Goal: Find specific page/section: Find specific page/section

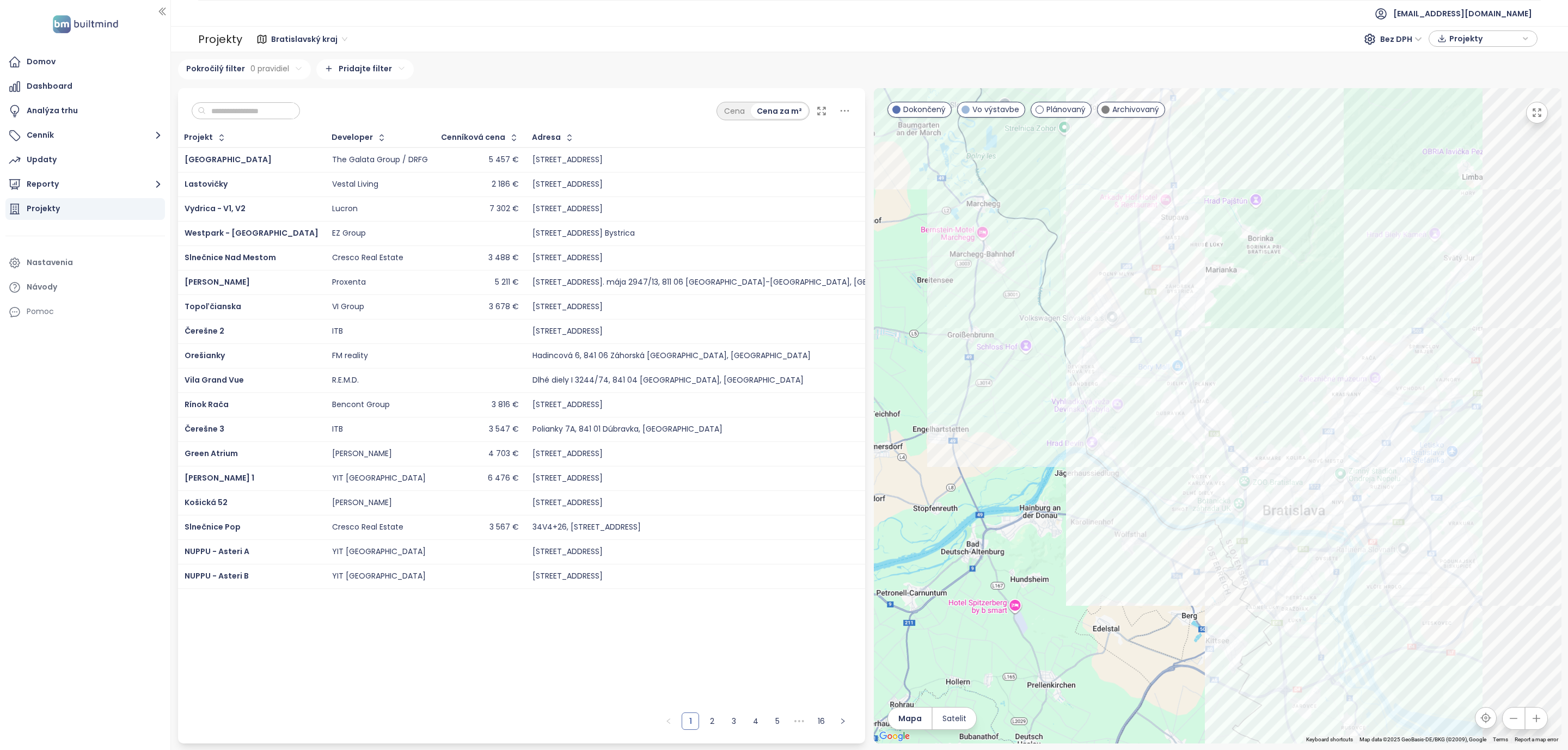
drag, startPoint x: 1160, startPoint y: 372, endPoint x: 987, endPoint y: 250, distance: 211.7
click at [987, 250] on div at bounding box center [1218, 416] width 688 height 655
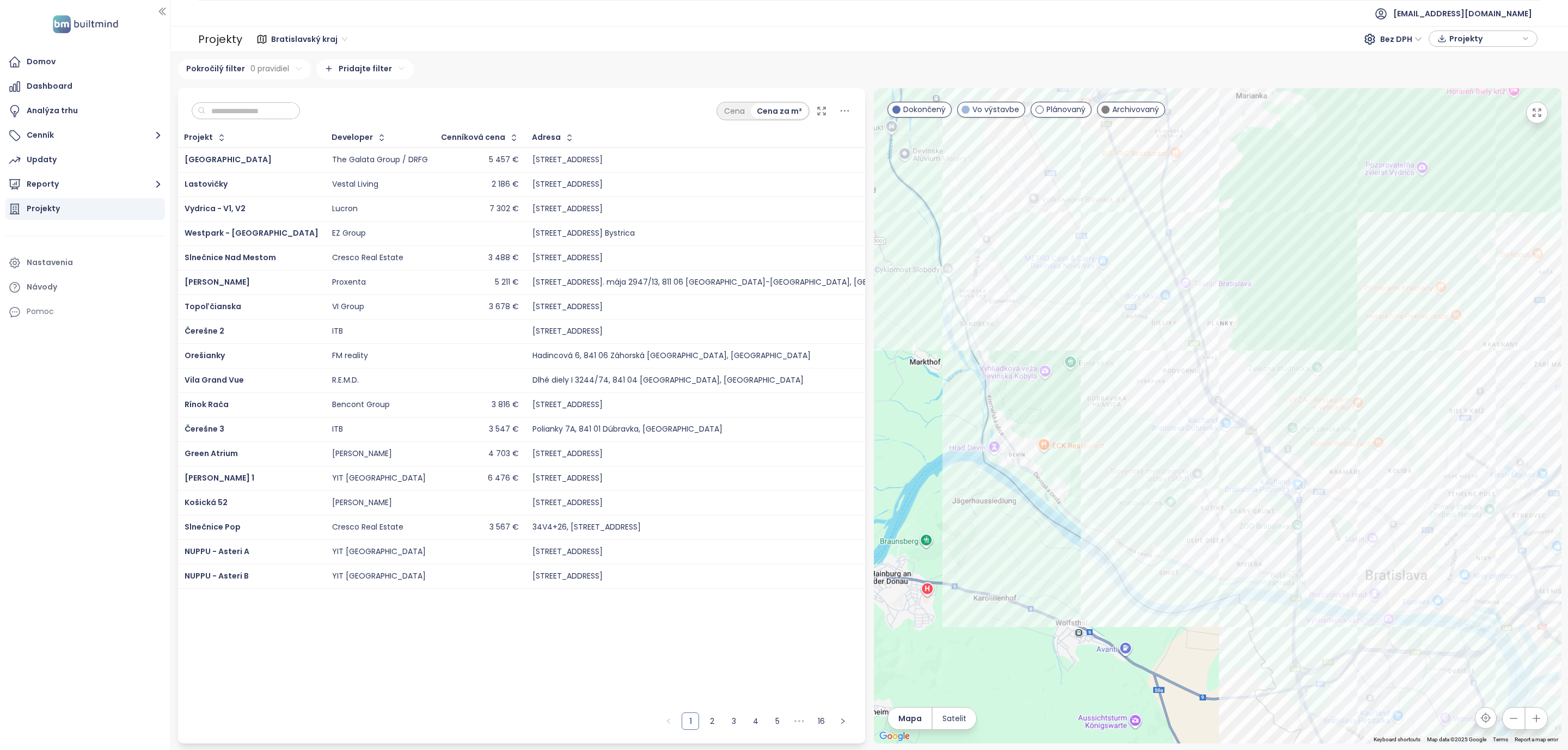
drag, startPoint x: 1084, startPoint y: 351, endPoint x: 1190, endPoint y: 553, distance: 228.1
click at [1190, 553] on div at bounding box center [1218, 416] width 688 height 655
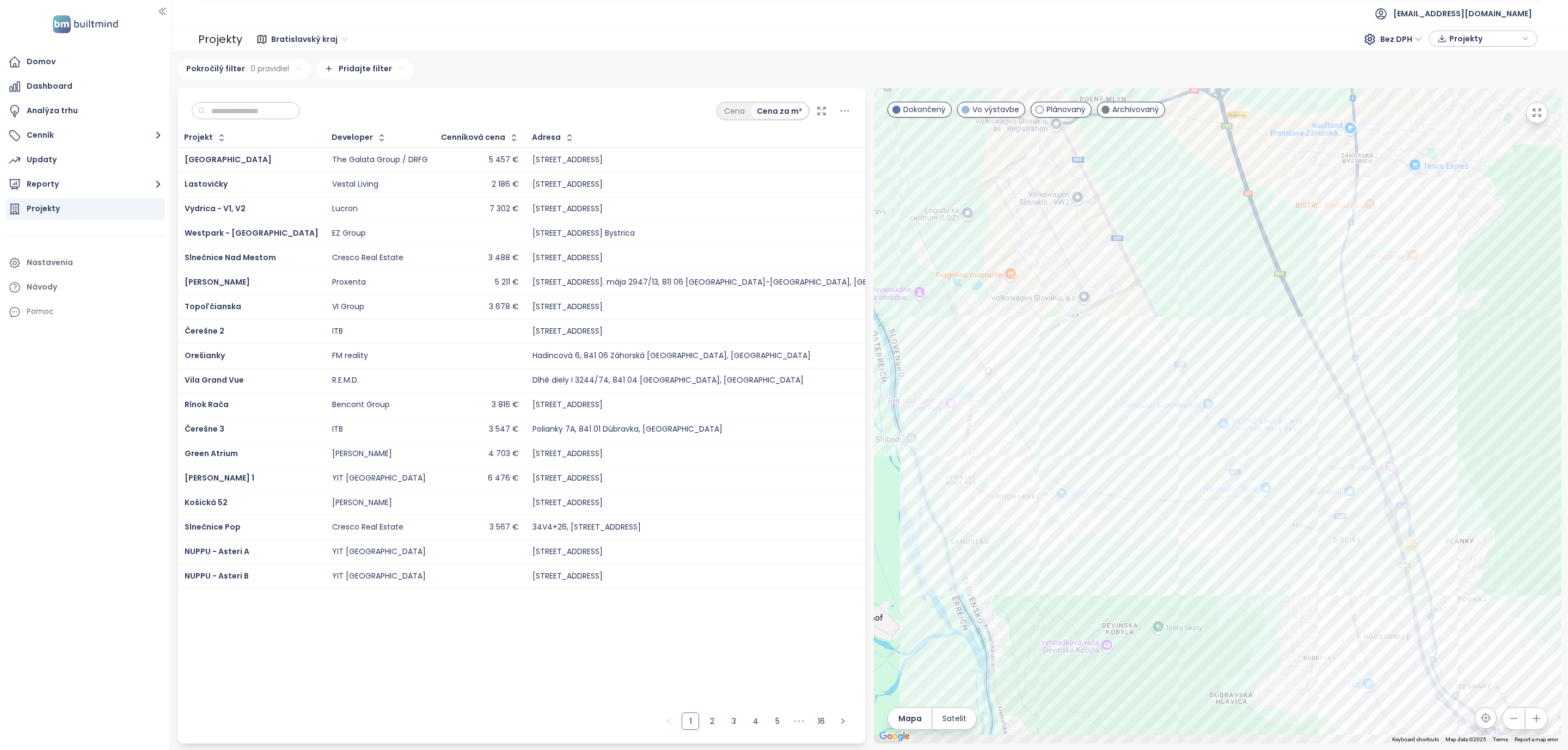
drag, startPoint x: 1116, startPoint y: 275, endPoint x: 1054, endPoint y: 157, distance: 133.3
click at [1022, 157] on div at bounding box center [1218, 416] width 688 height 655
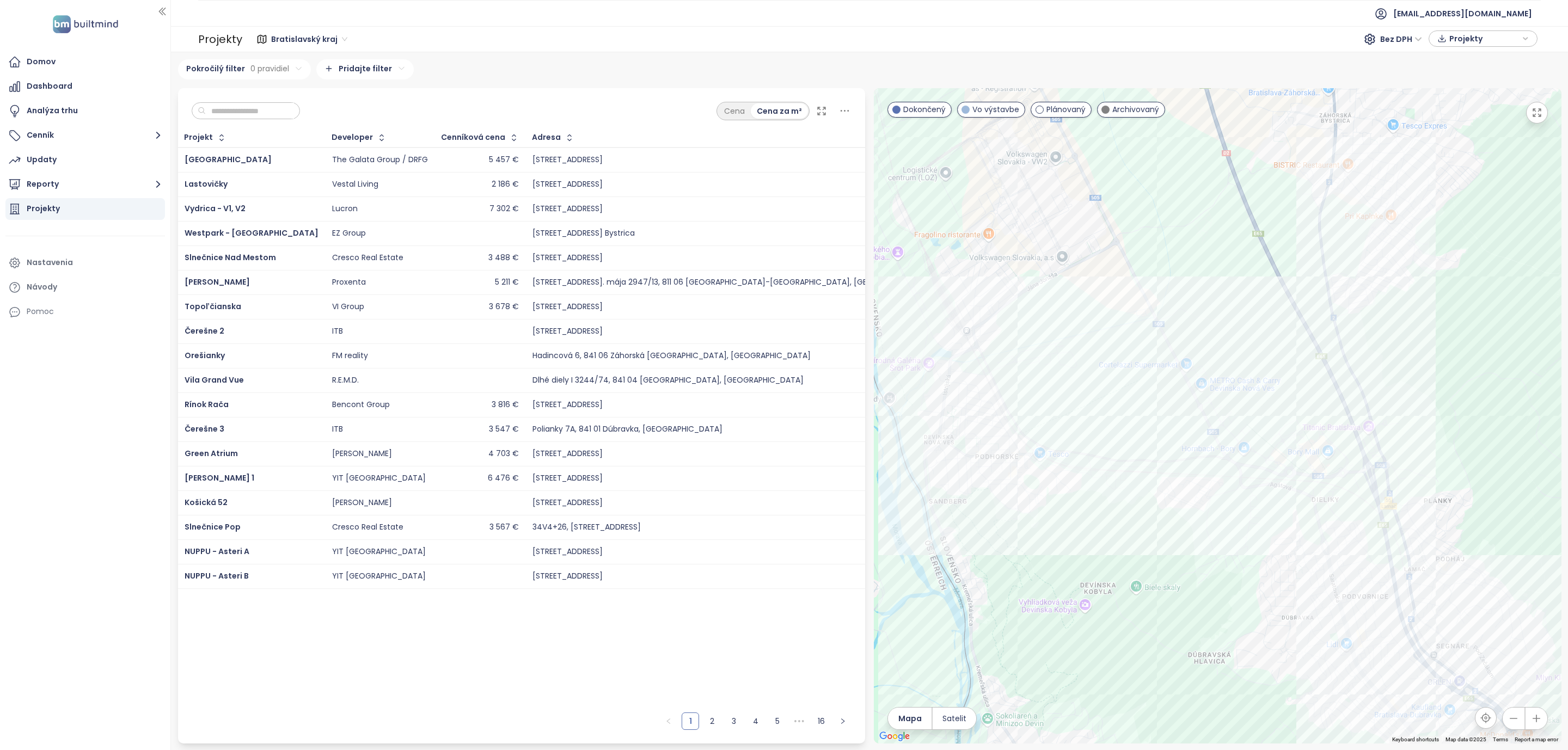
click at [1535, 108] on icon "button" at bounding box center [1537, 112] width 11 height 11
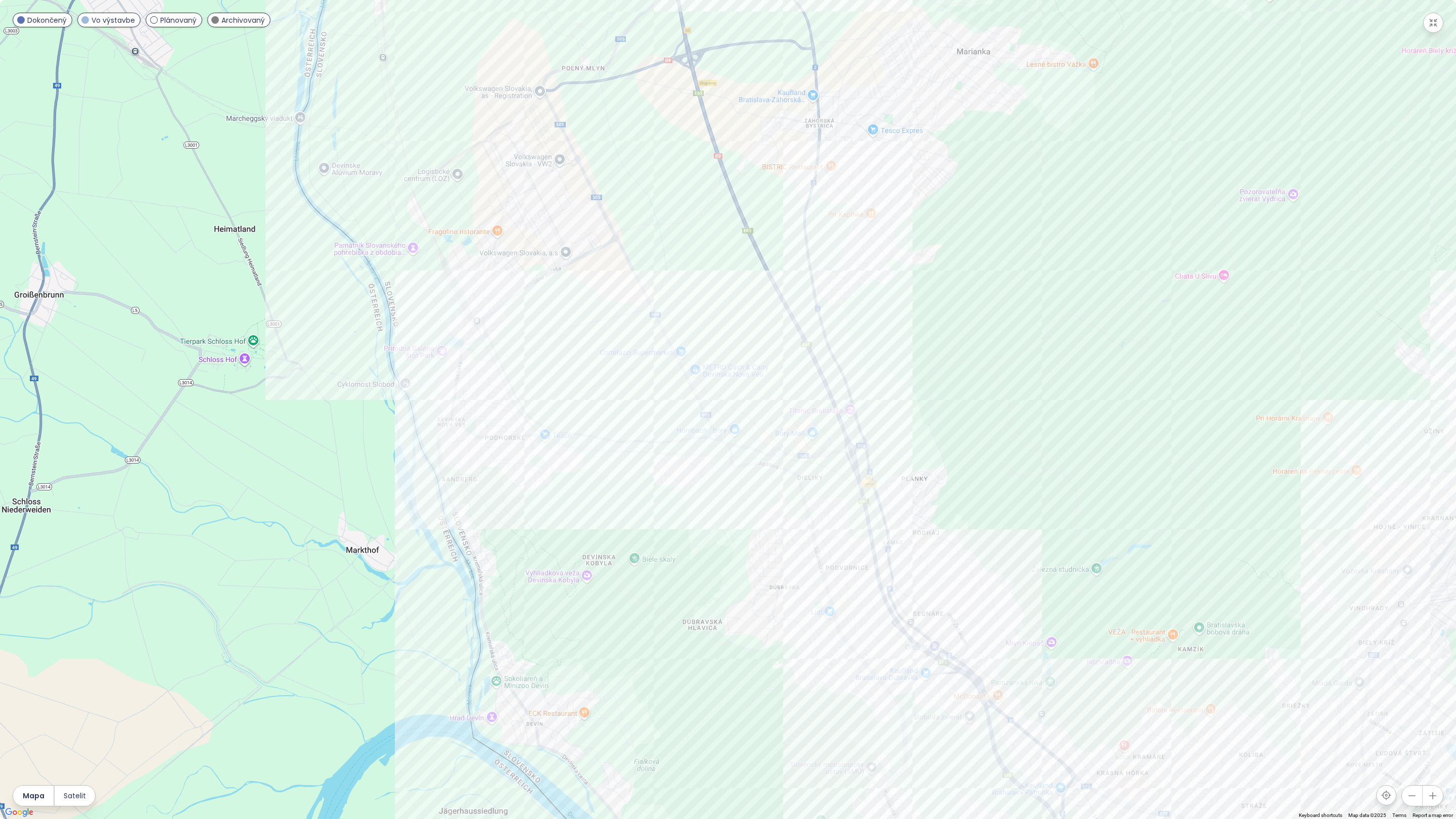
drag, startPoint x: 607, startPoint y: 312, endPoint x: 589, endPoint y: 302, distance: 20.6
click at [589, 302] on div at bounding box center [728, 410] width 1456 height 819
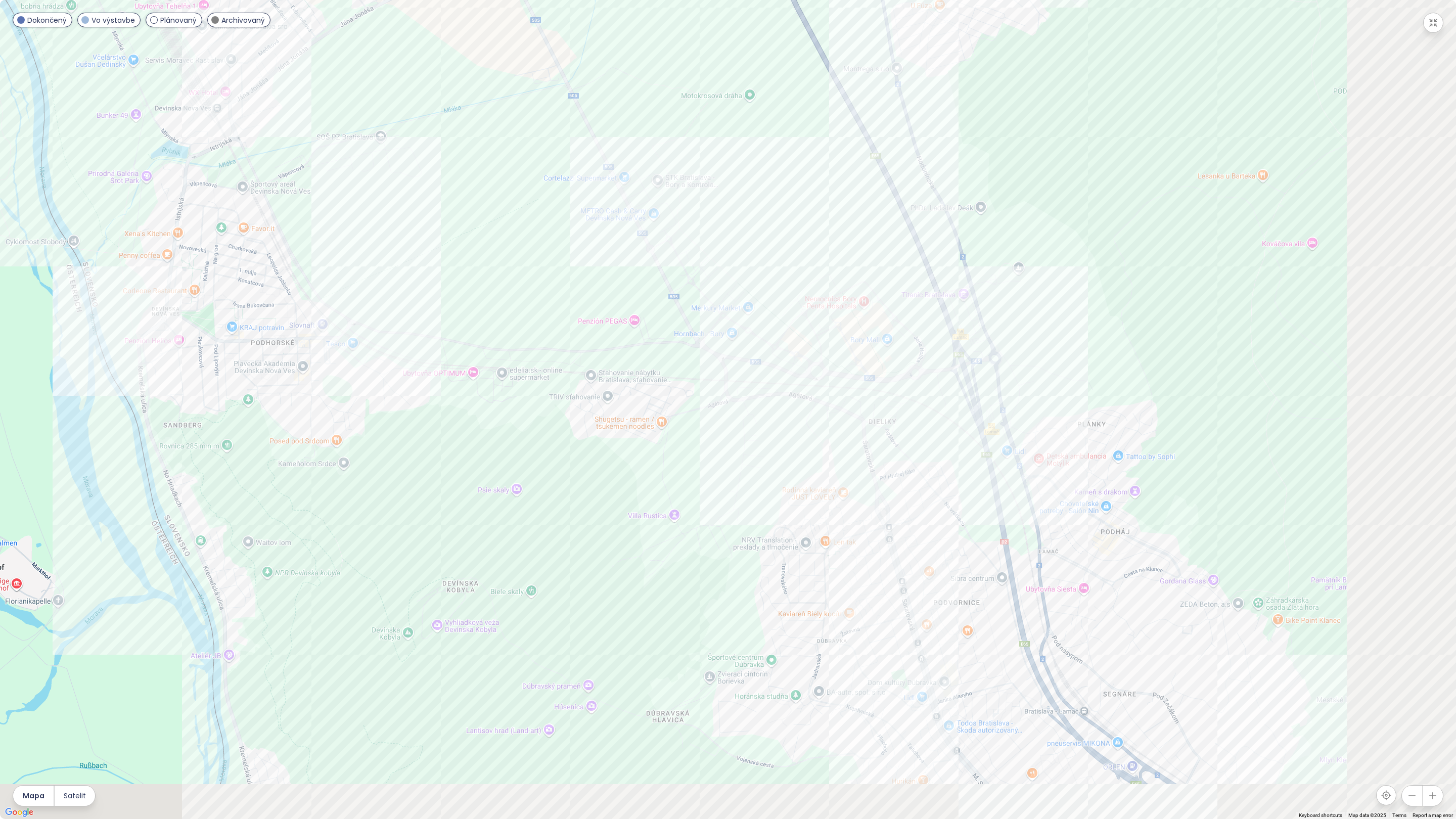
drag, startPoint x: 828, startPoint y: 434, endPoint x: 637, endPoint y: 315, distance: 225.0
click at [637, 315] on div at bounding box center [728, 410] width 1456 height 819
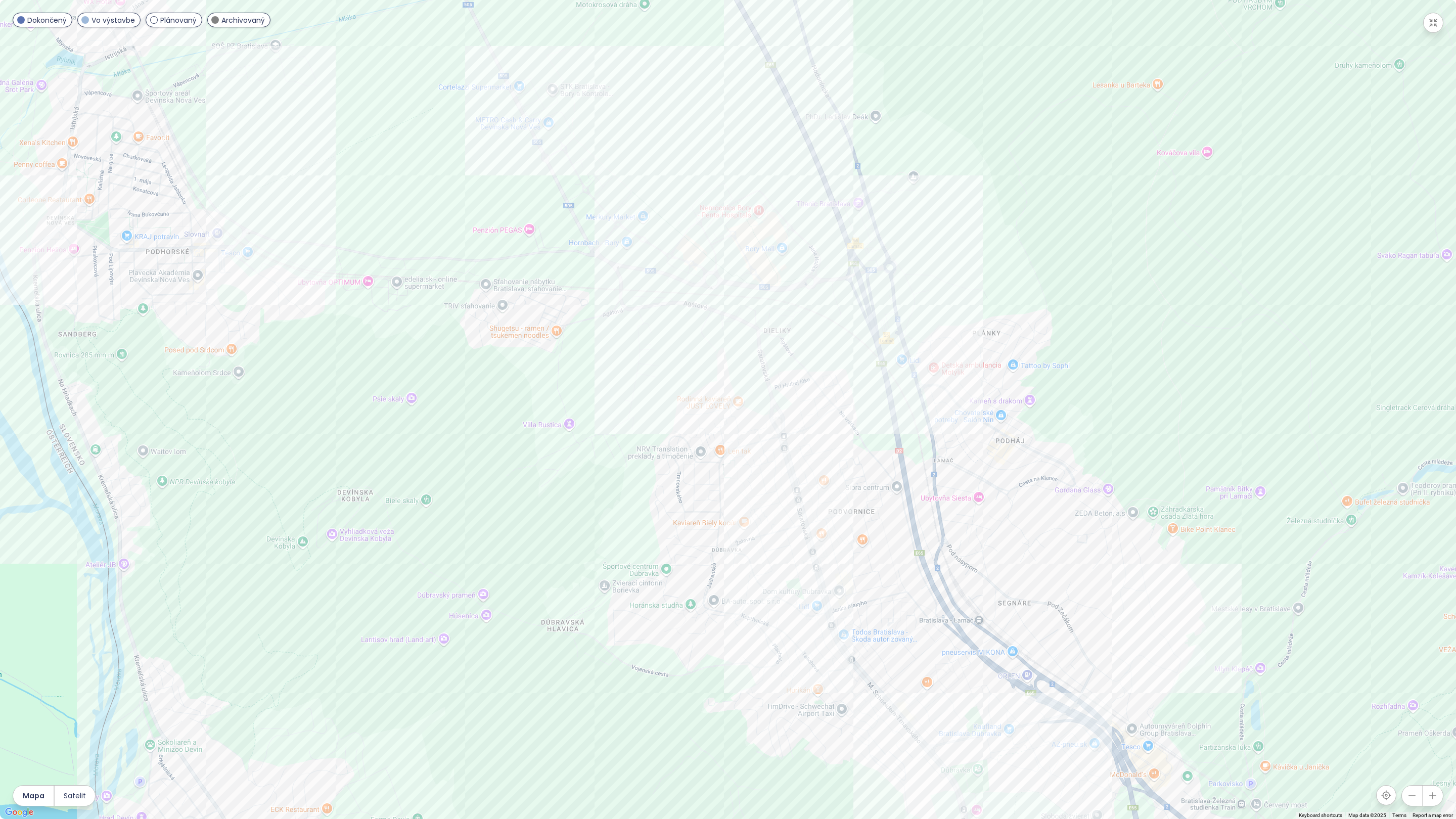
drag, startPoint x: 767, startPoint y: 586, endPoint x: 665, endPoint y: 500, distance: 133.4
click at [665, 500] on div at bounding box center [728, 410] width 1456 height 819
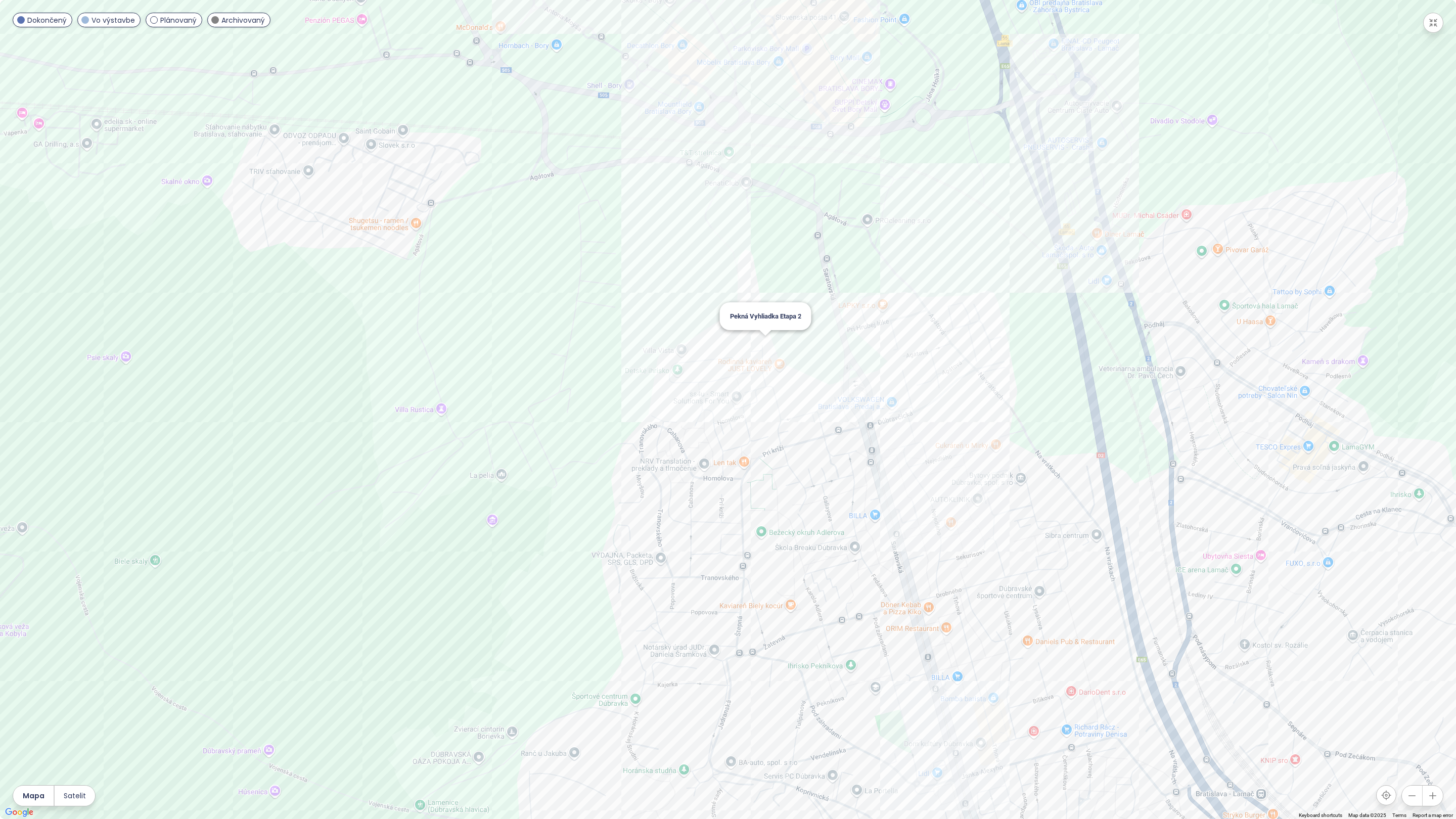
click at [764, 344] on div "Pekná Vyhliadka Etapa 2" at bounding box center [728, 410] width 1456 height 819
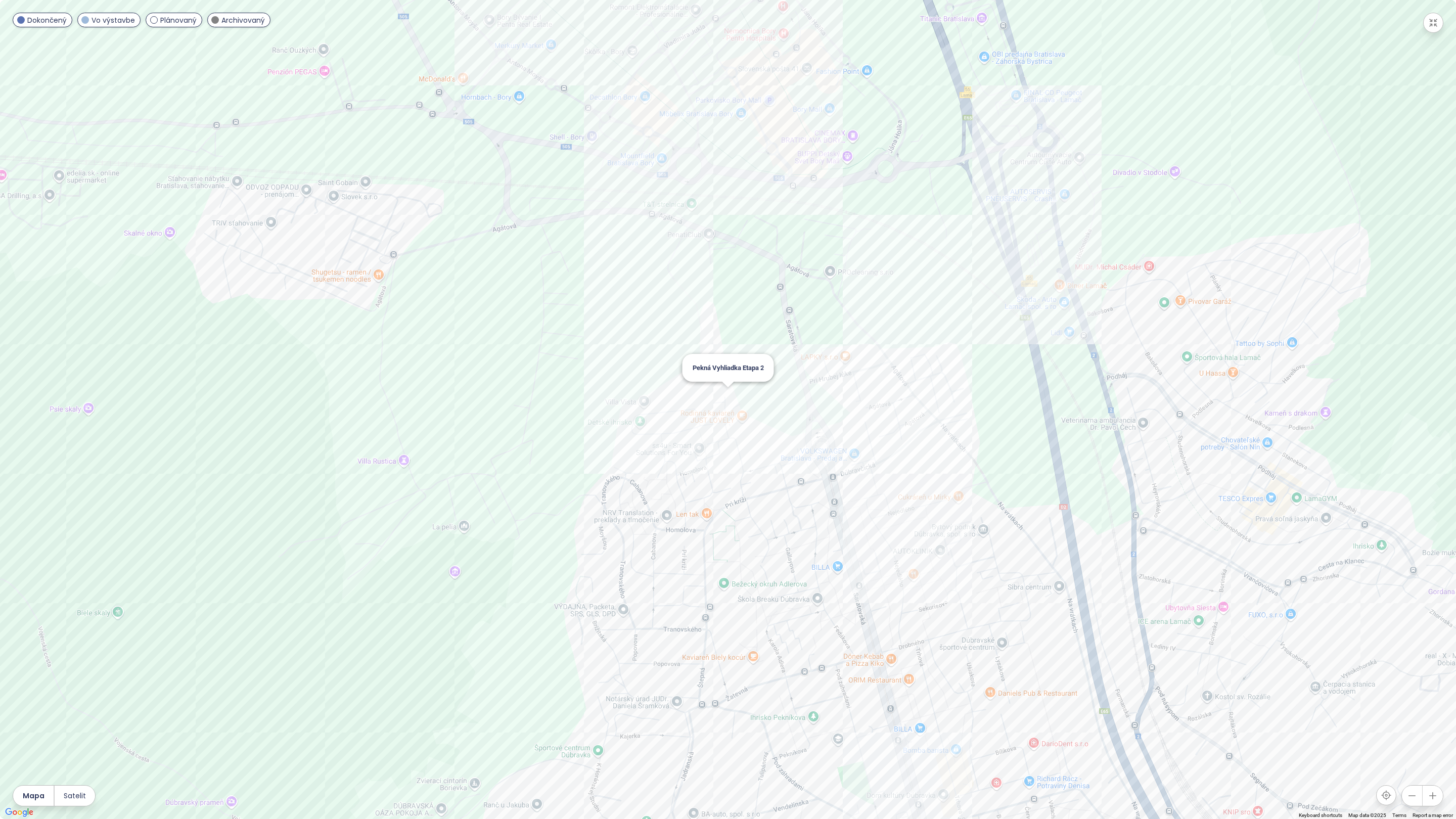
click at [725, 392] on div "Pekná Vyhliadka Etapa 2" at bounding box center [728, 410] width 1456 height 819
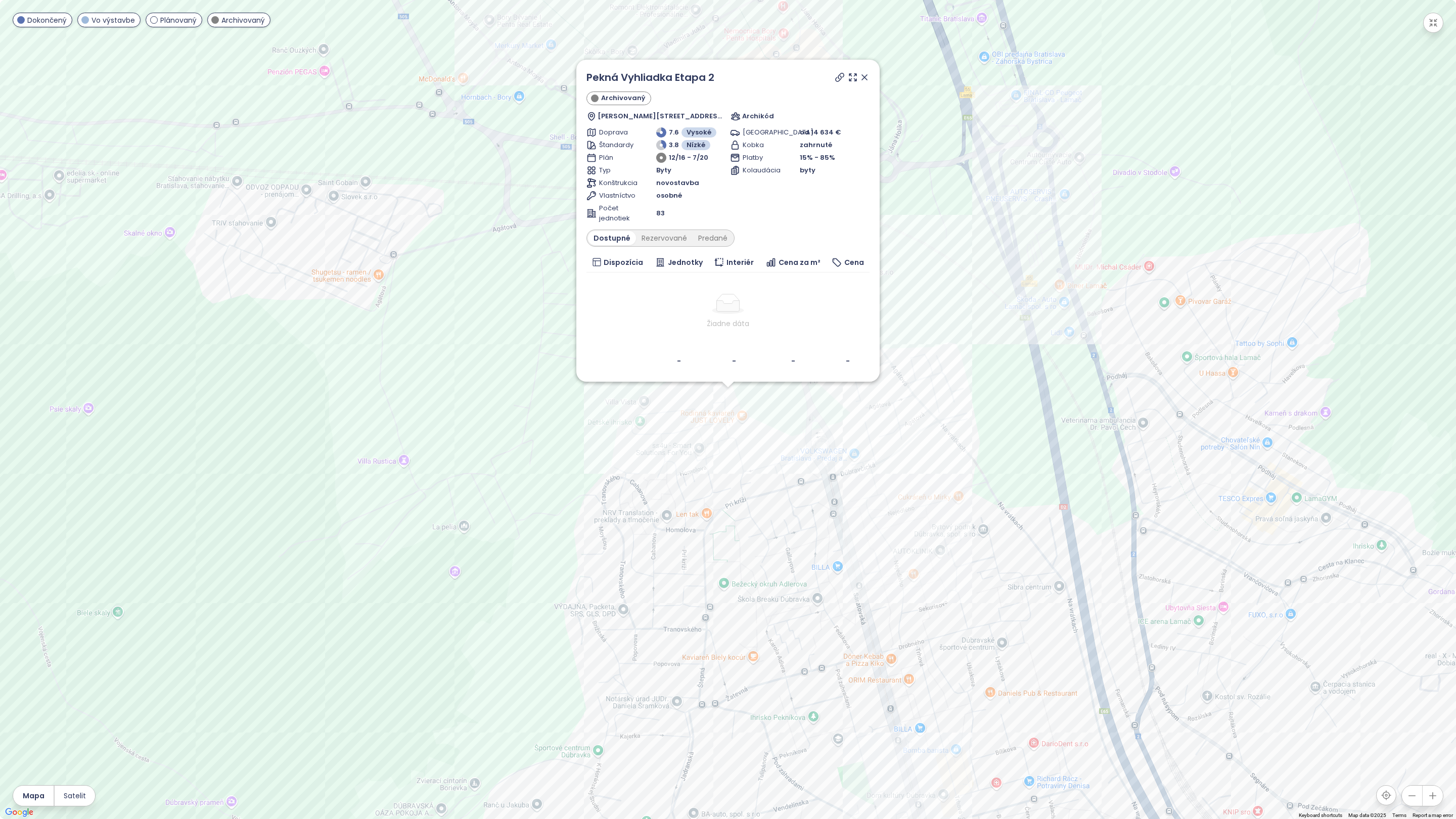
click at [863, 77] on icon at bounding box center [864, 77] width 5 height 5
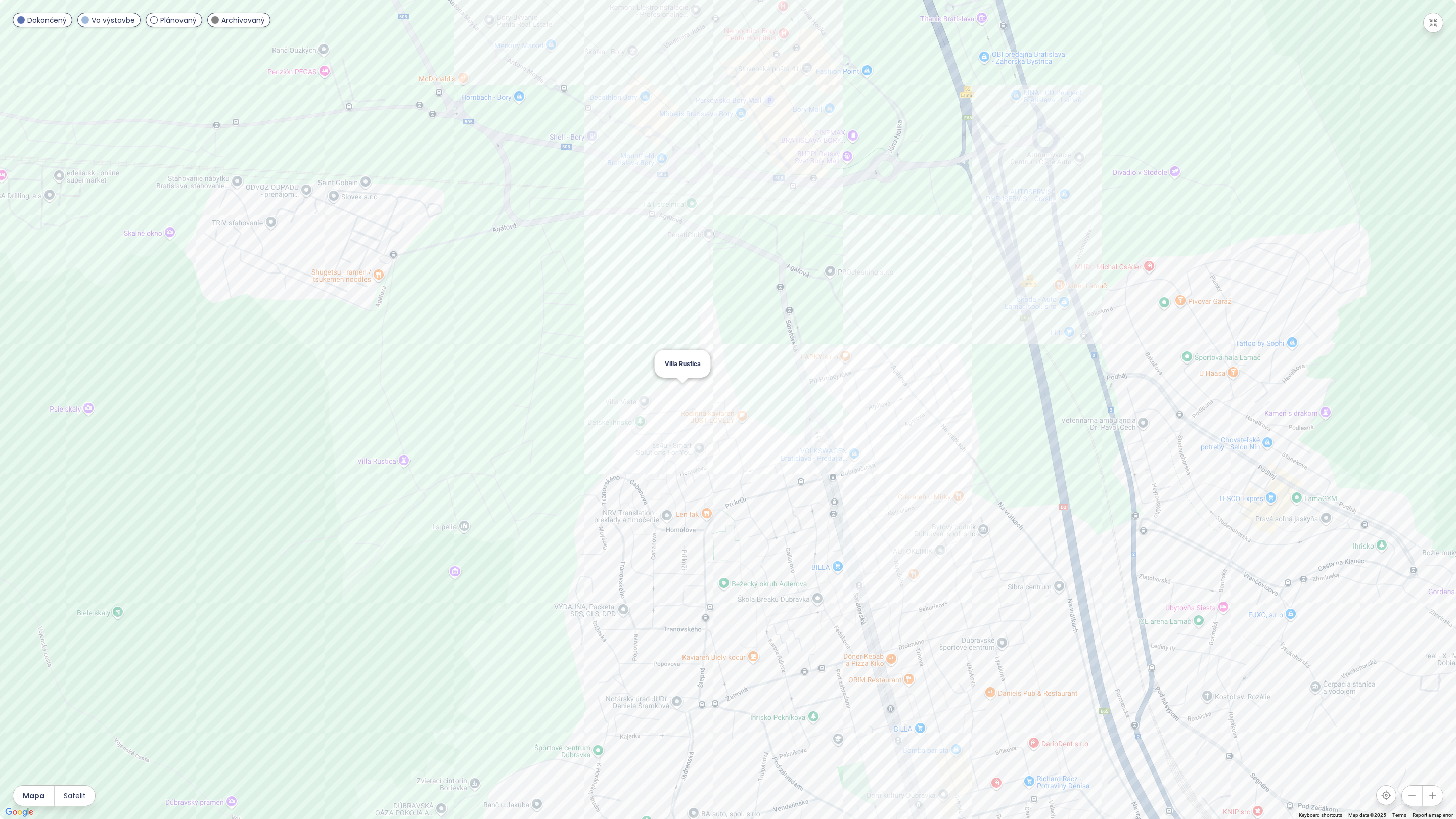
click at [679, 387] on div "Villa Rustica" at bounding box center [728, 410] width 1456 height 819
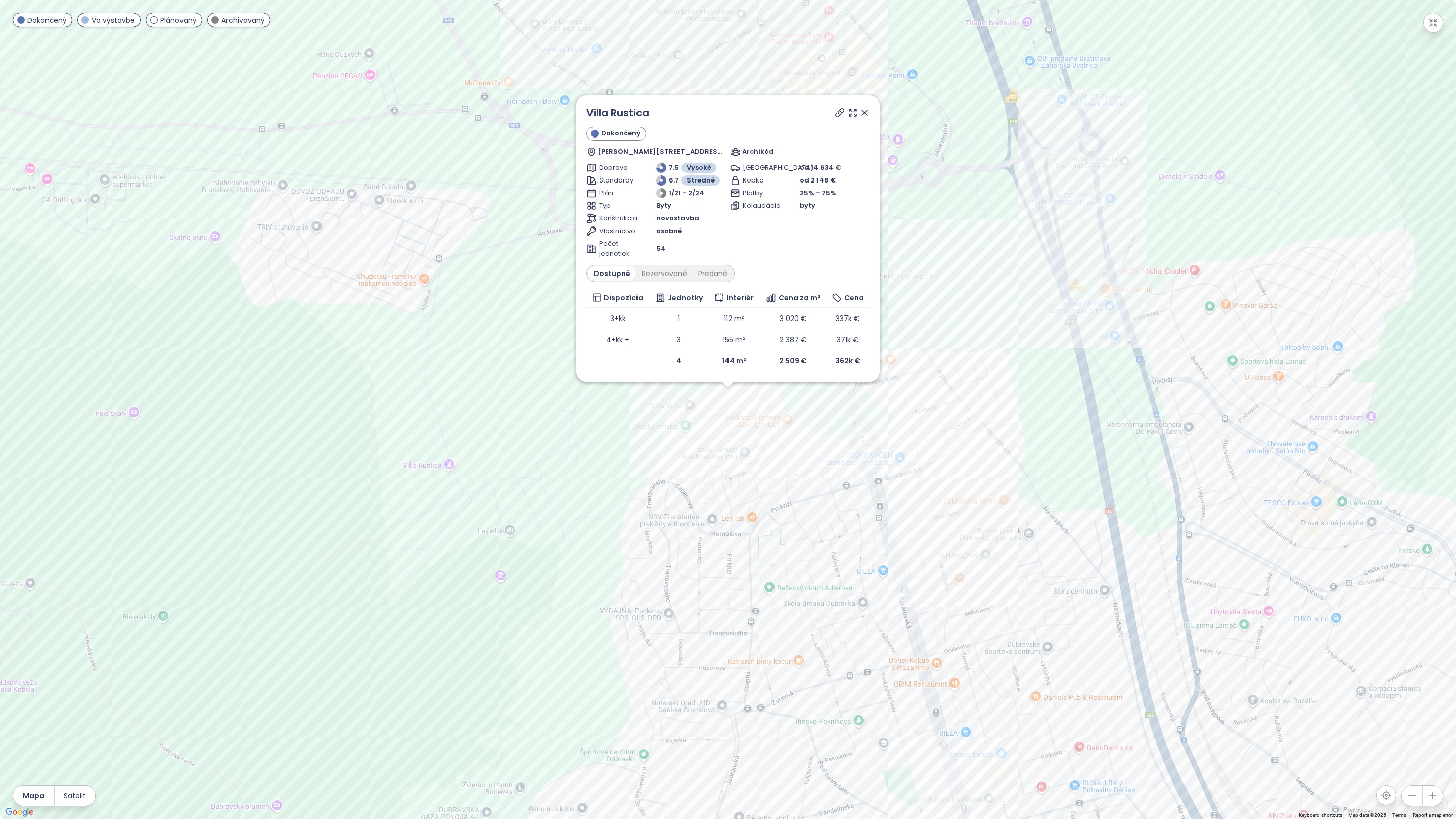
click at [870, 108] on div "Villa Rustica Dokončený [PERSON_NAME] 4, 841 02 Dúbravka, [GEOGRAPHIC_DATA] Arc…" at bounding box center [728, 238] width 303 height 287
drag, startPoint x: 864, startPoint y: 112, endPoint x: 777, endPoint y: 323, distance: 228.2
click at [864, 112] on icon at bounding box center [864, 112] width 5 height 5
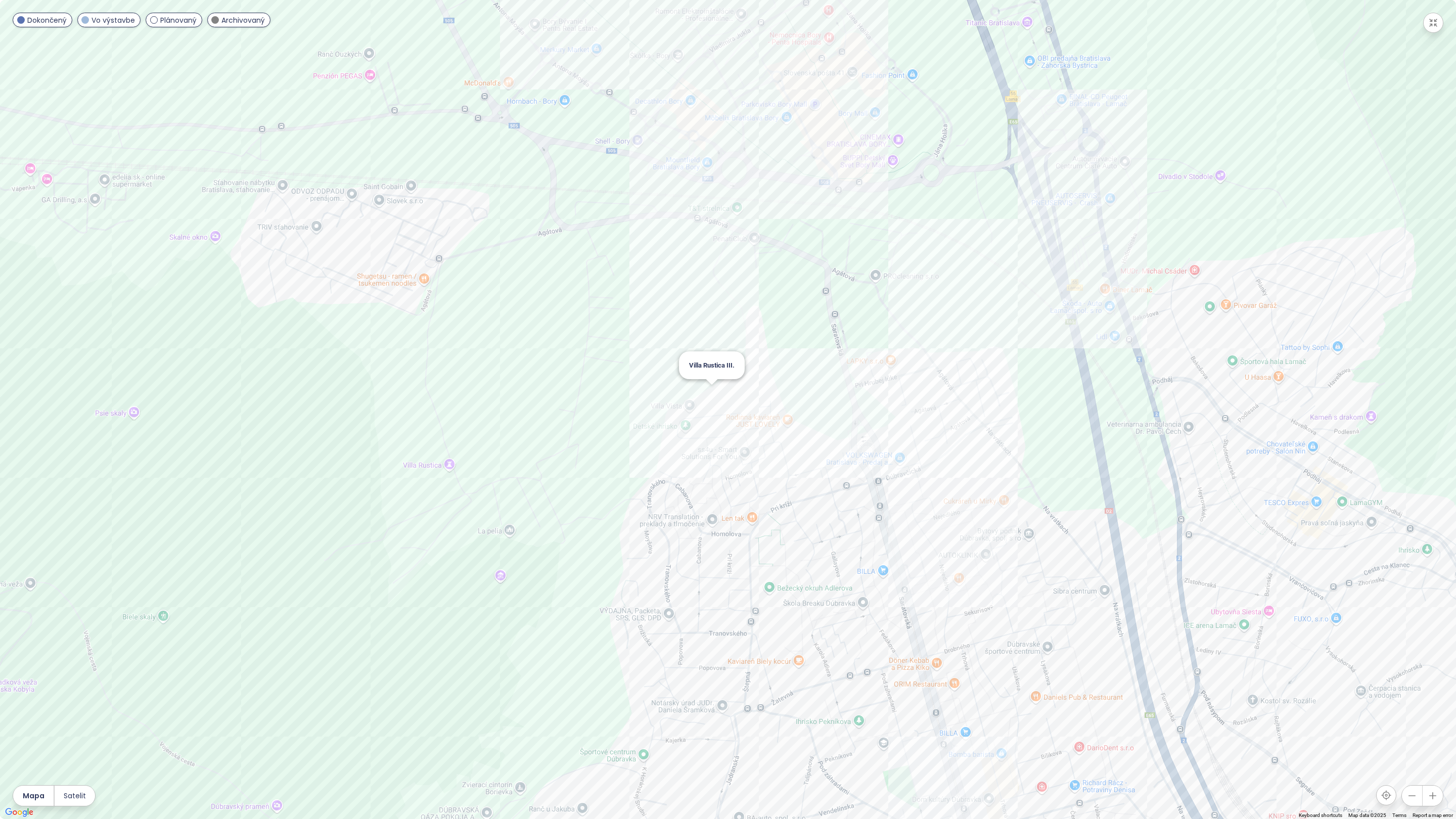
click at [709, 389] on div "Villa Rustica III." at bounding box center [728, 410] width 1456 height 819
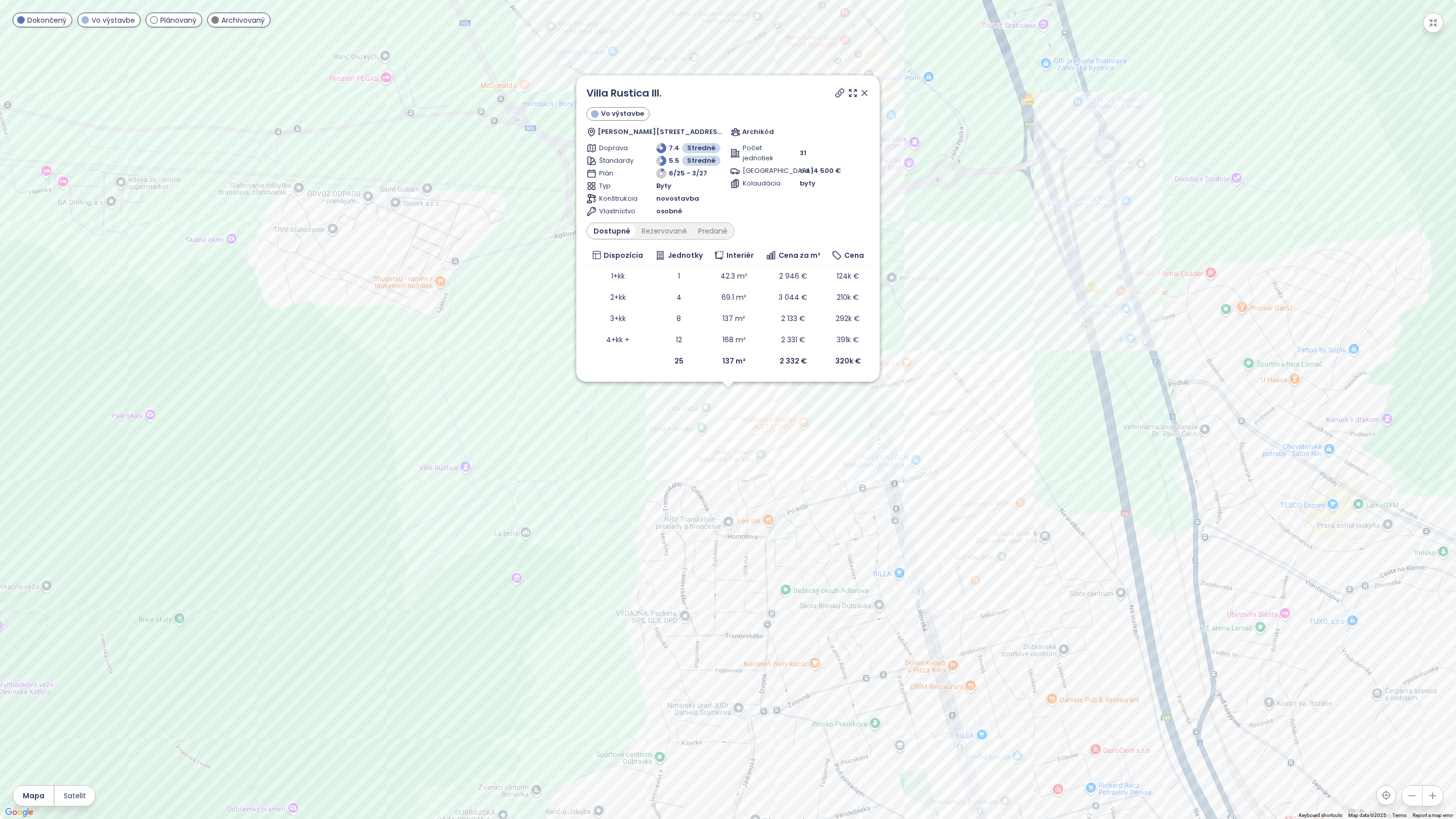
click at [865, 91] on icon at bounding box center [864, 93] width 5 height 5
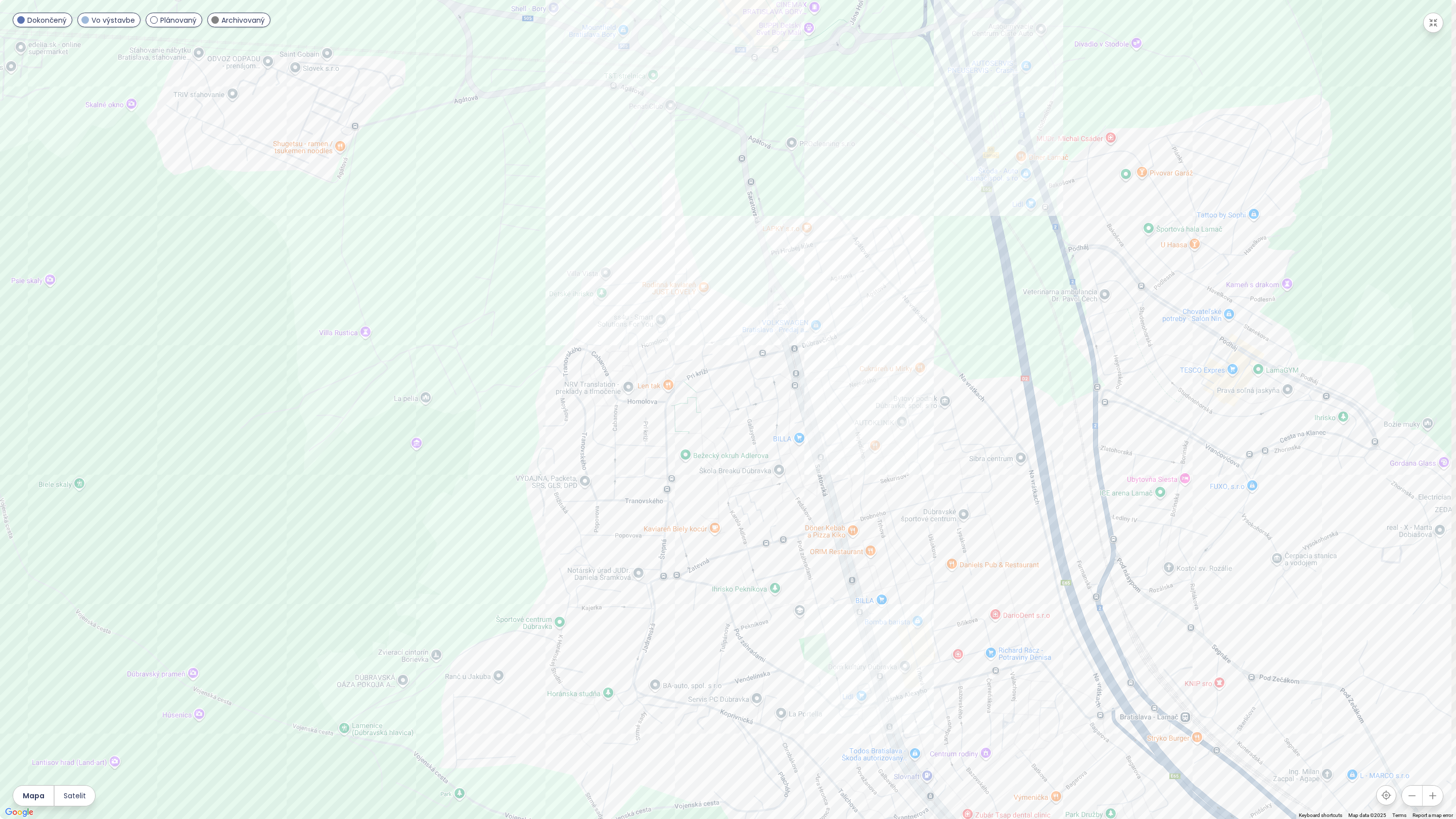
click at [725, 372] on div at bounding box center [728, 410] width 1456 height 819
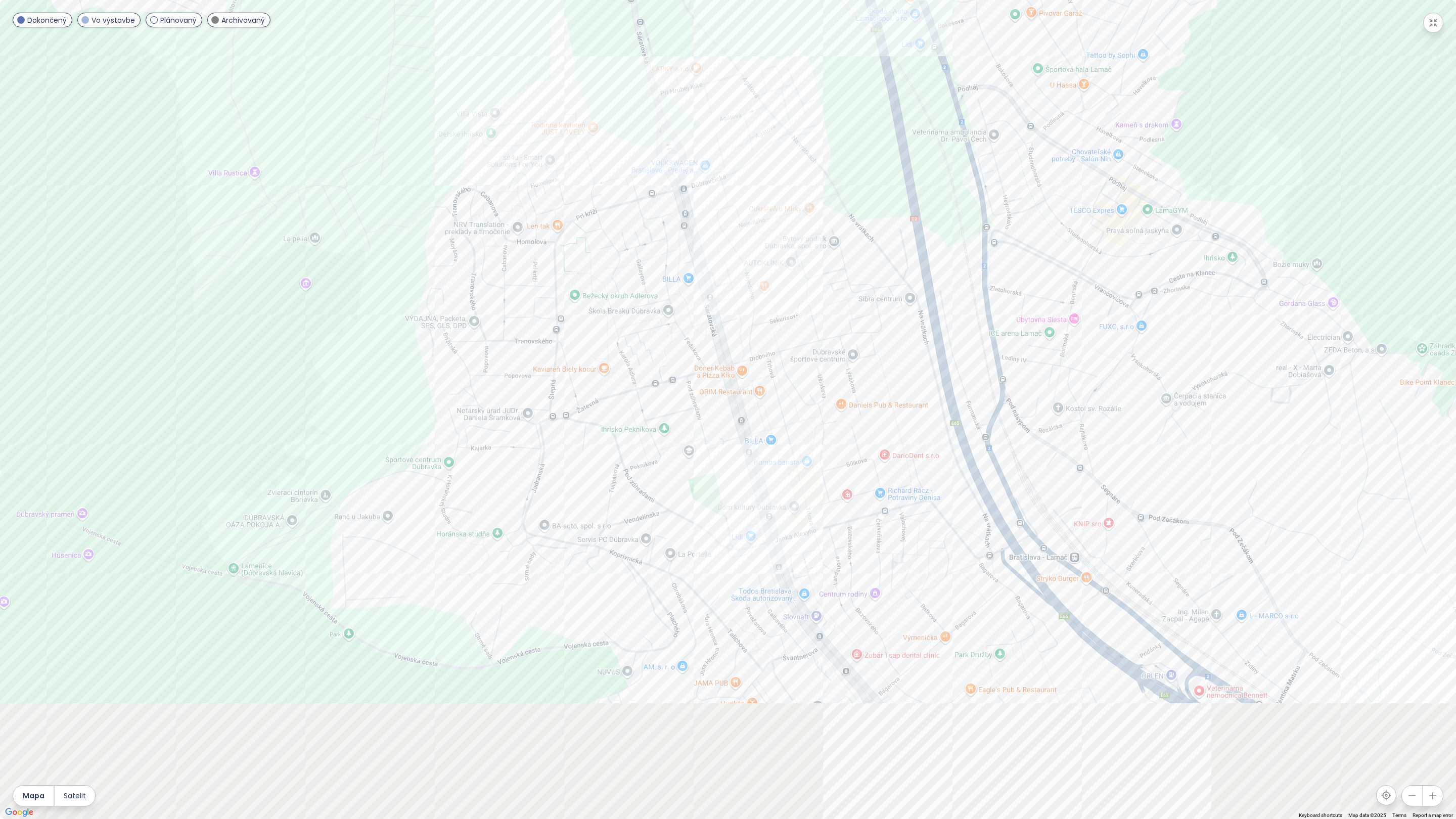
drag, startPoint x: 719, startPoint y: 441, endPoint x: 635, endPoint y: 315, distance: 151.4
click at [635, 315] on div at bounding box center [728, 410] width 1456 height 819
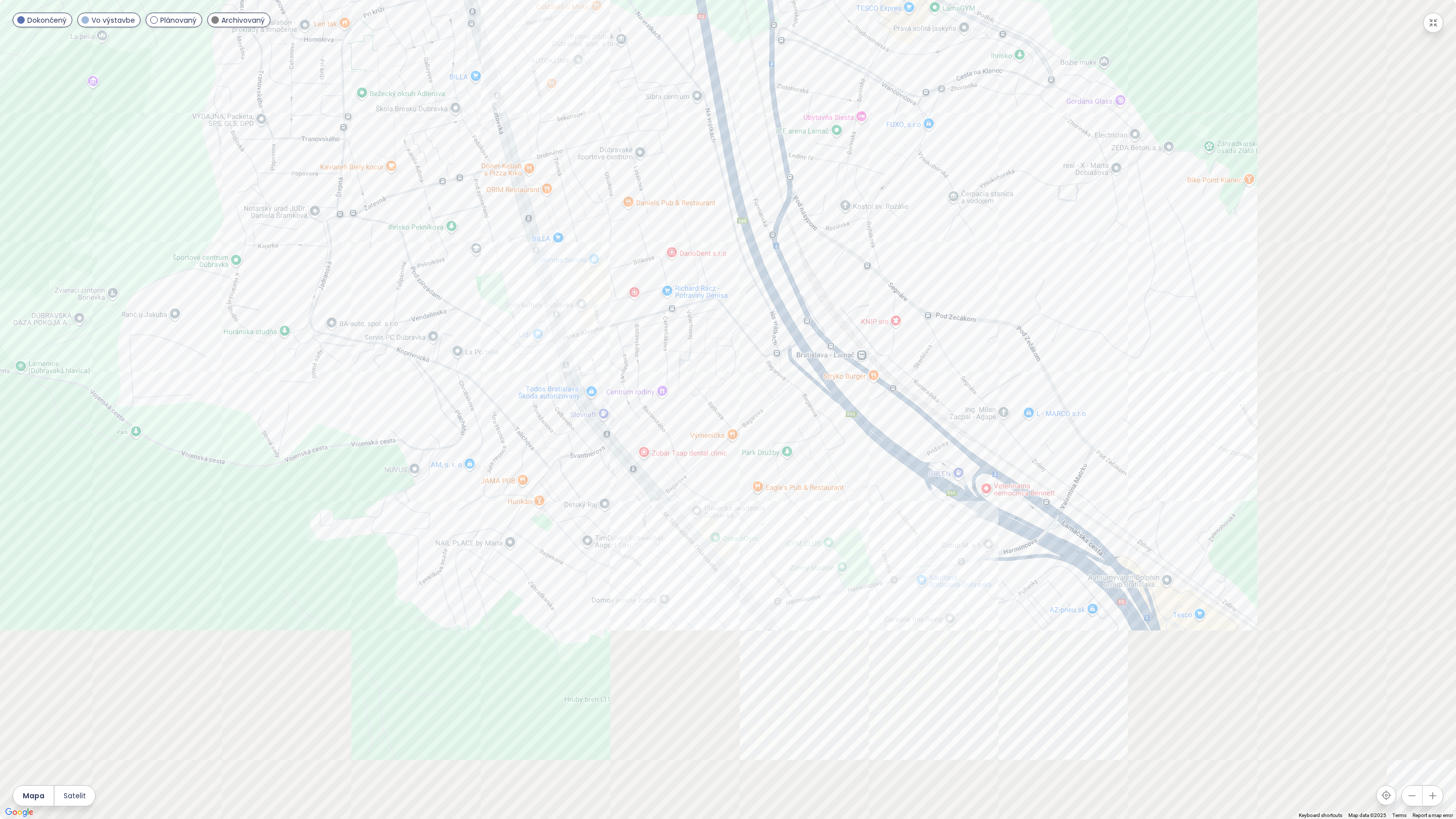
drag, startPoint x: 688, startPoint y: 569, endPoint x: 476, endPoint y: 367, distance: 292.8
click at [476, 367] on div at bounding box center [728, 410] width 1456 height 819
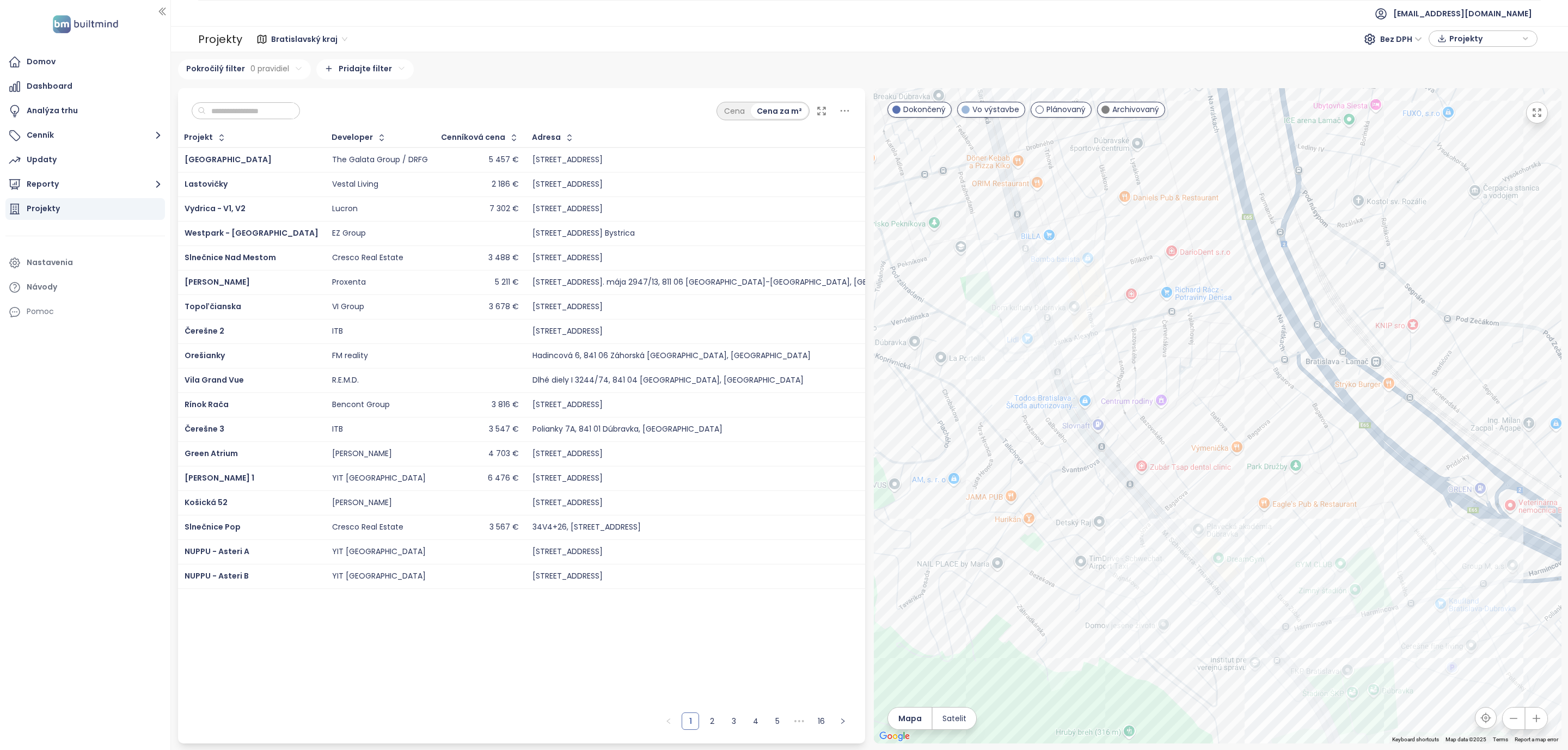
drag, startPoint x: 1044, startPoint y: 424, endPoint x: 1062, endPoint y: 438, distance: 22.8
click at [1062, 438] on div at bounding box center [1218, 416] width 688 height 655
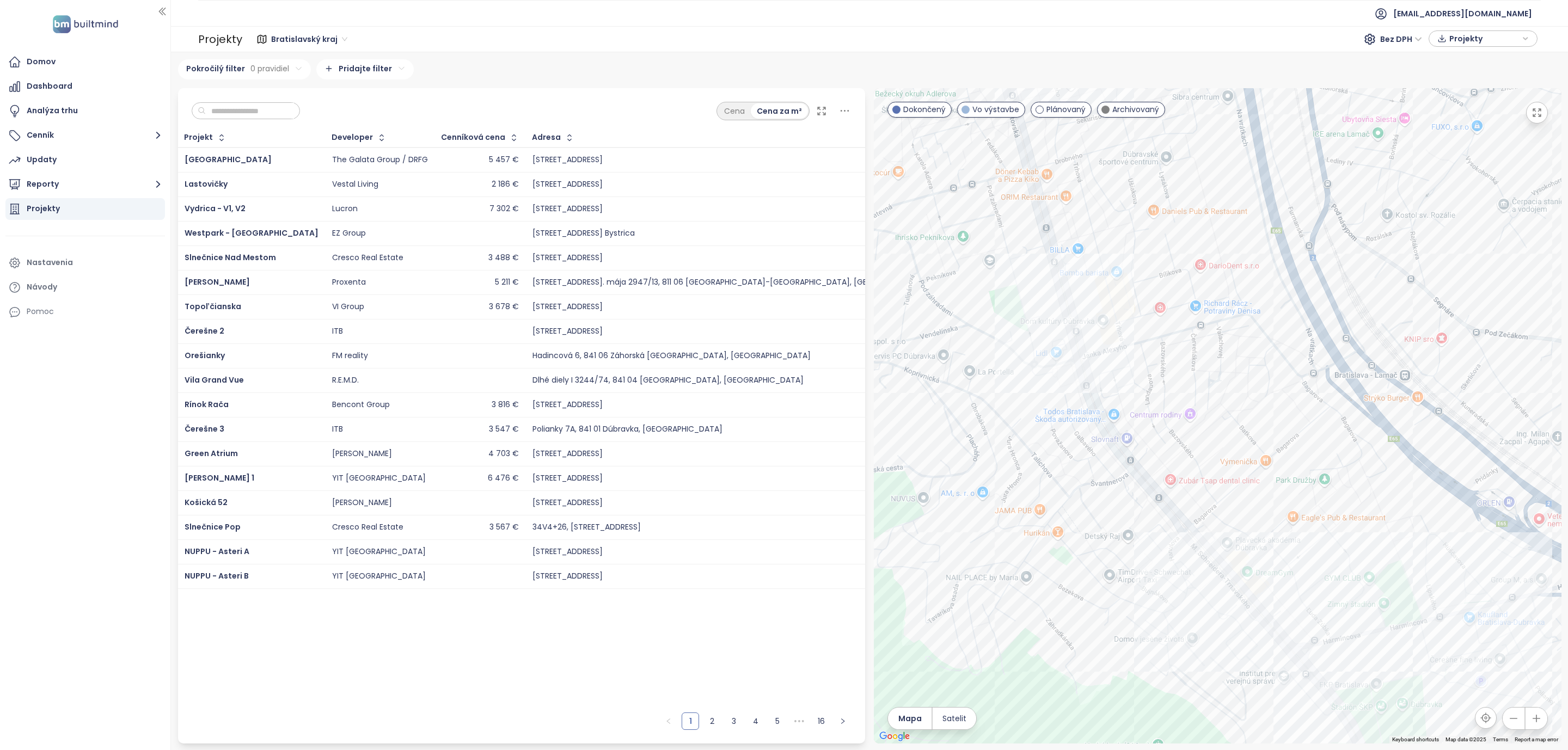
drag, startPoint x: 1128, startPoint y: 413, endPoint x: 1142, endPoint y: 405, distance: 16.1
click at [1142, 405] on div at bounding box center [1218, 416] width 688 height 655
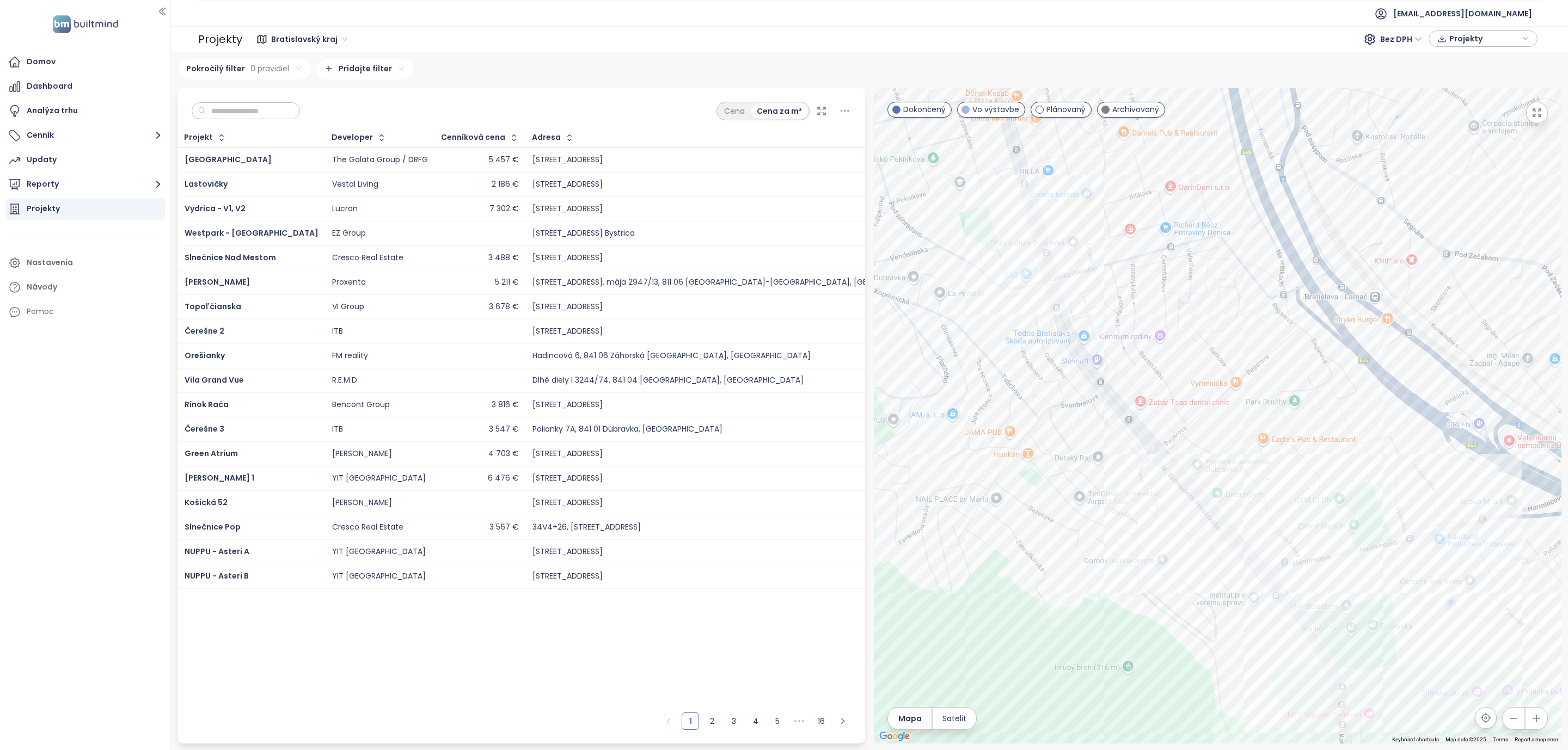
drag, startPoint x: 1095, startPoint y: 369, endPoint x: 1050, endPoint y: 297, distance: 84.9
click at [1050, 297] on div at bounding box center [1218, 416] width 688 height 655
click at [1024, 265] on div at bounding box center [1218, 416] width 688 height 655
click at [1029, 283] on div at bounding box center [1218, 416] width 688 height 655
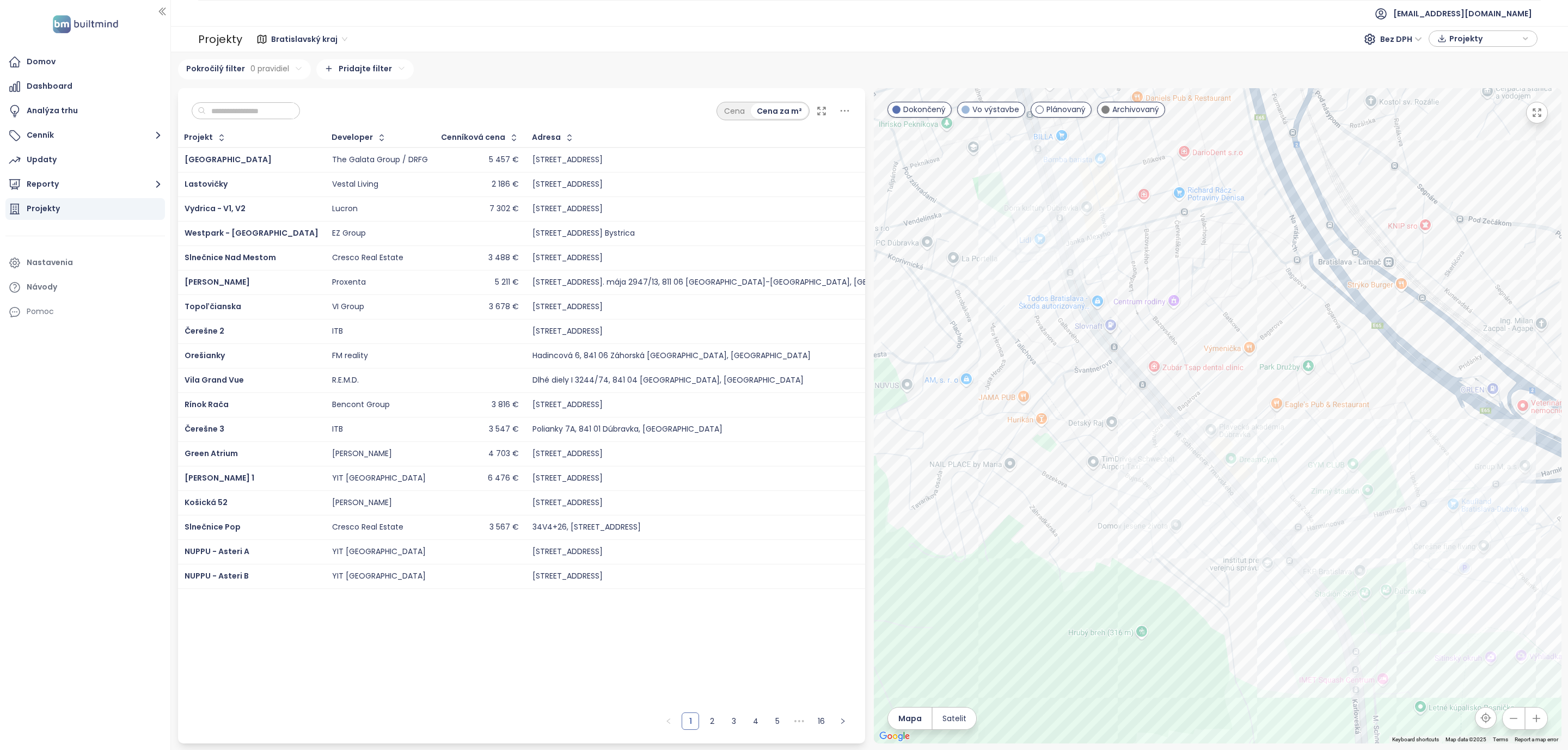
drag, startPoint x: 1029, startPoint y: 311, endPoint x: 1044, endPoint y: 276, distance: 38.1
click at [1044, 276] on div at bounding box center [1218, 416] width 688 height 655
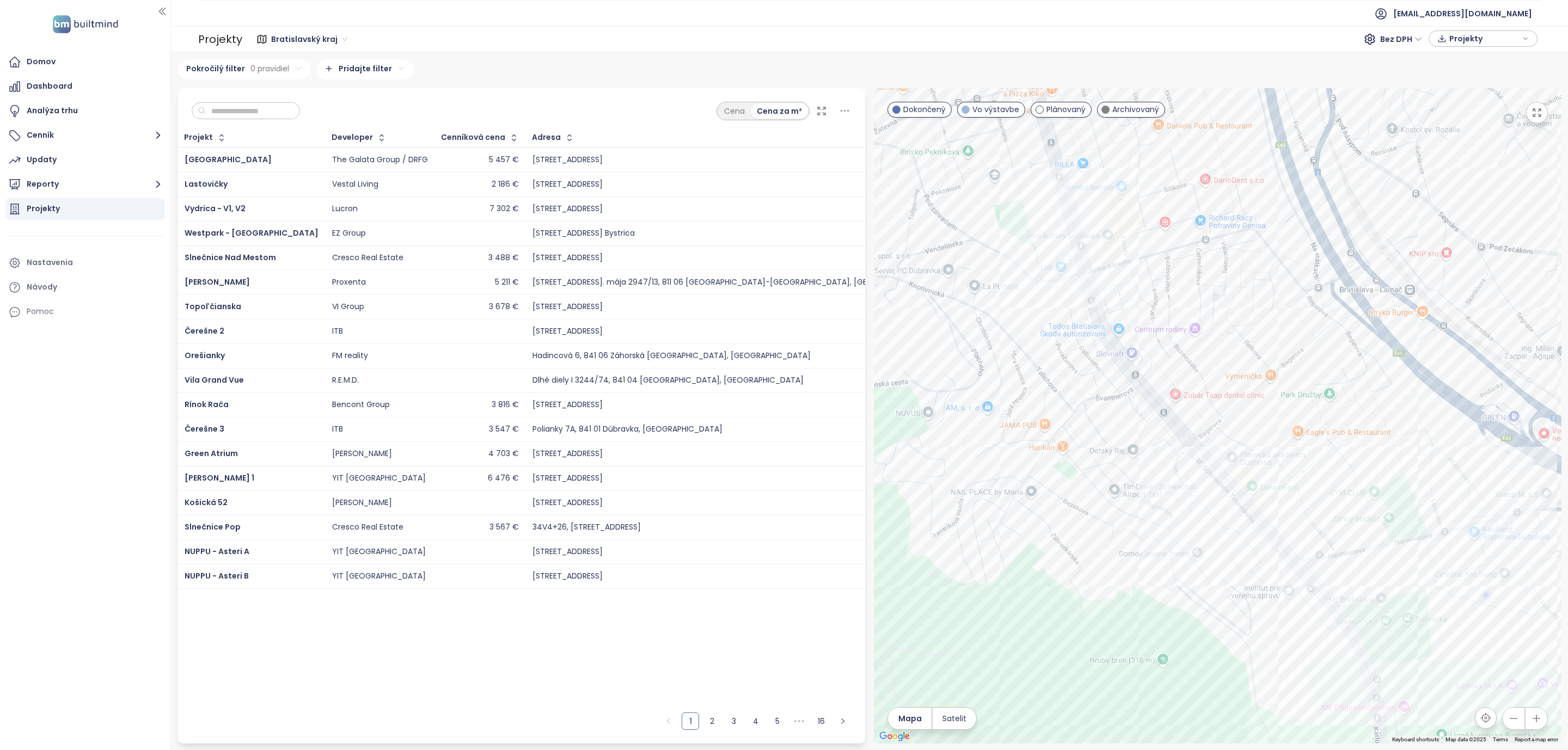
drag, startPoint x: 1044, startPoint y: 299, endPoint x: 1066, endPoint y: 330, distance: 38.0
click at [1066, 330] on div at bounding box center [1218, 416] width 688 height 655
drag, startPoint x: 1018, startPoint y: 409, endPoint x: 1072, endPoint y: 409, distance: 54.0
click at [1072, 409] on div at bounding box center [1218, 416] width 688 height 655
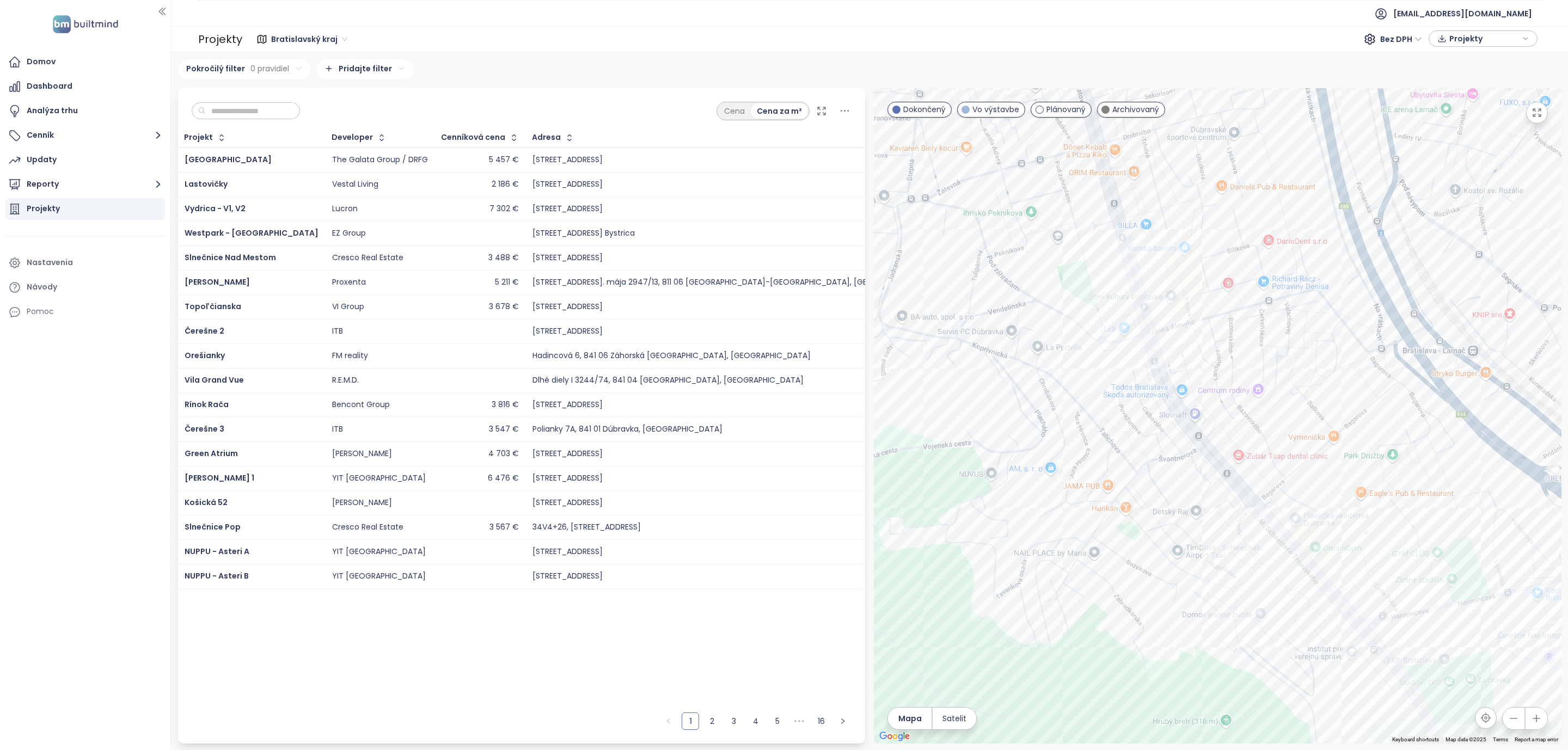
drag, startPoint x: 1034, startPoint y: 294, endPoint x: 1042, endPoint y: 354, distance: 60.5
click at [1042, 354] on div at bounding box center [1218, 416] width 688 height 655
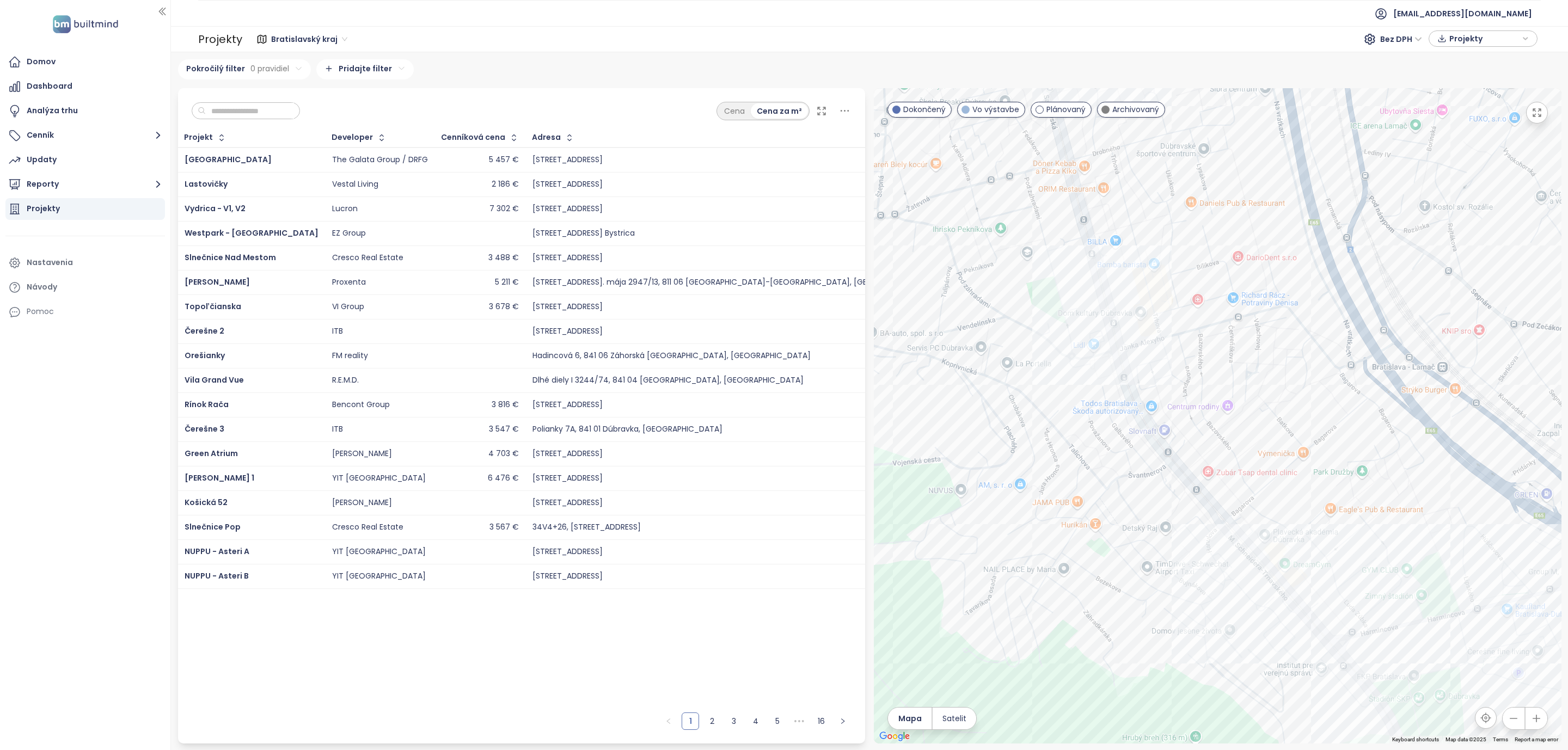
drag, startPoint x: 1044, startPoint y: 301, endPoint x: 1012, endPoint y: 317, distance: 35.8
click at [1012, 317] on div at bounding box center [1218, 416] width 688 height 655
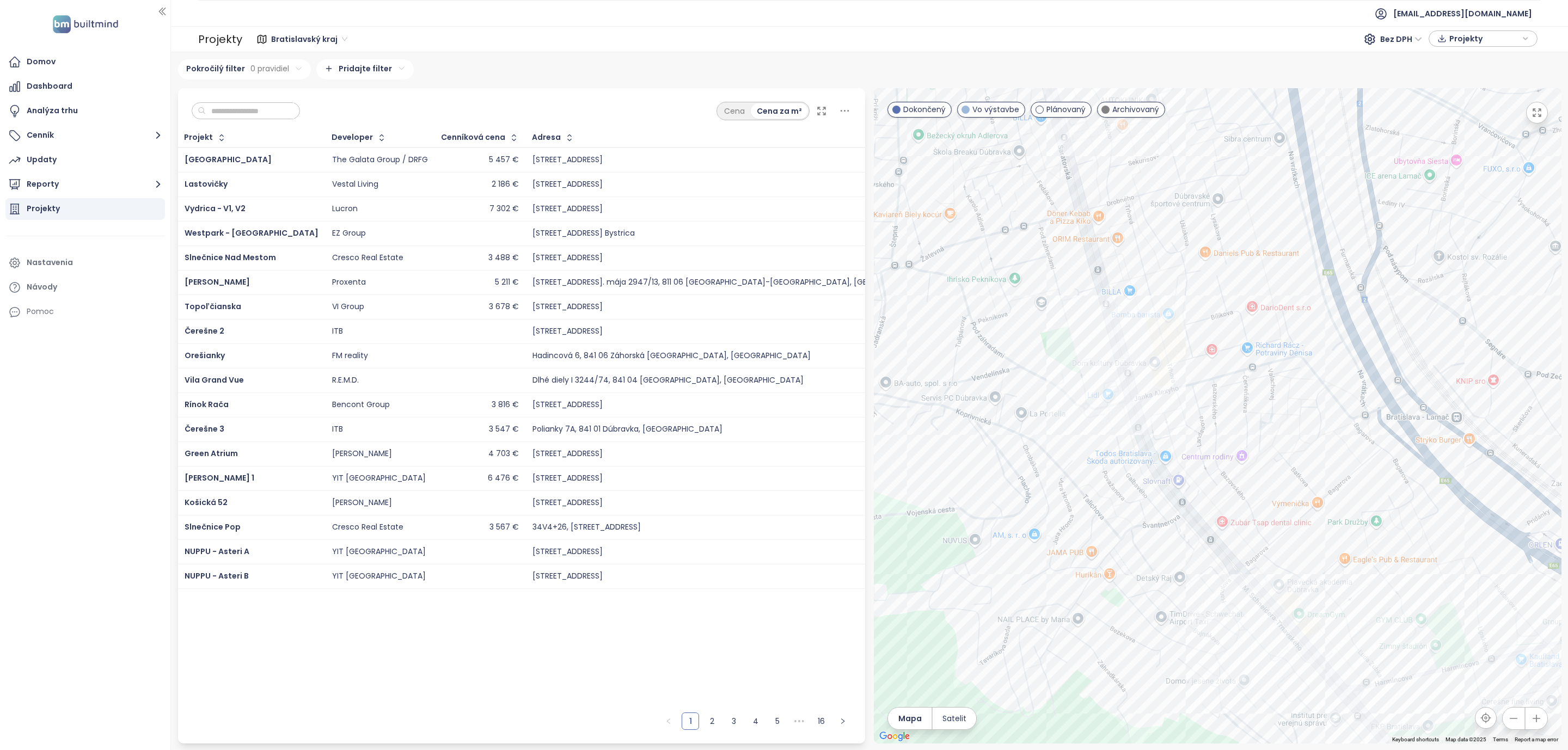
click at [1036, 329] on div at bounding box center [1218, 416] width 688 height 655
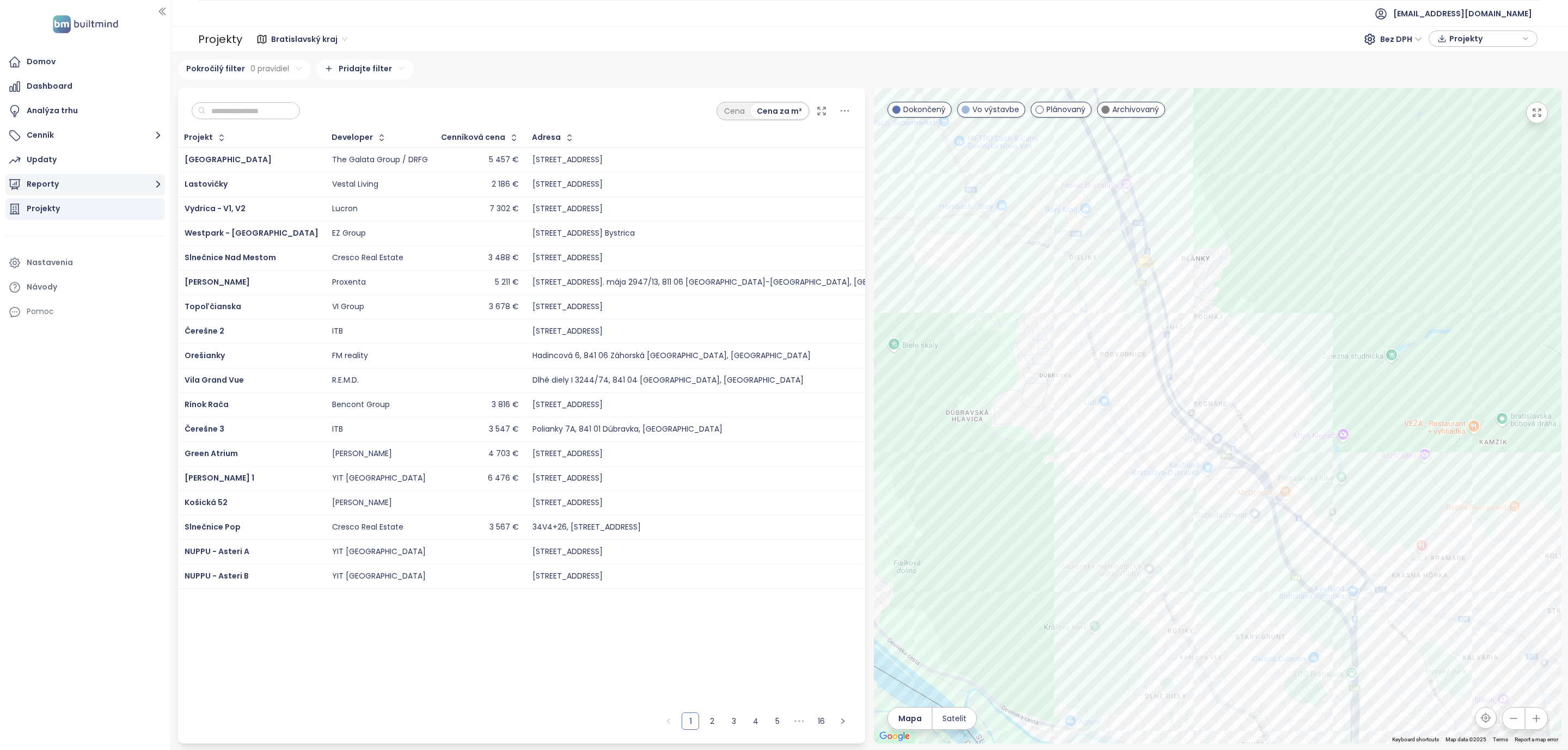
click at [157, 180] on icon "button" at bounding box center [158, 184] width 14 height 14
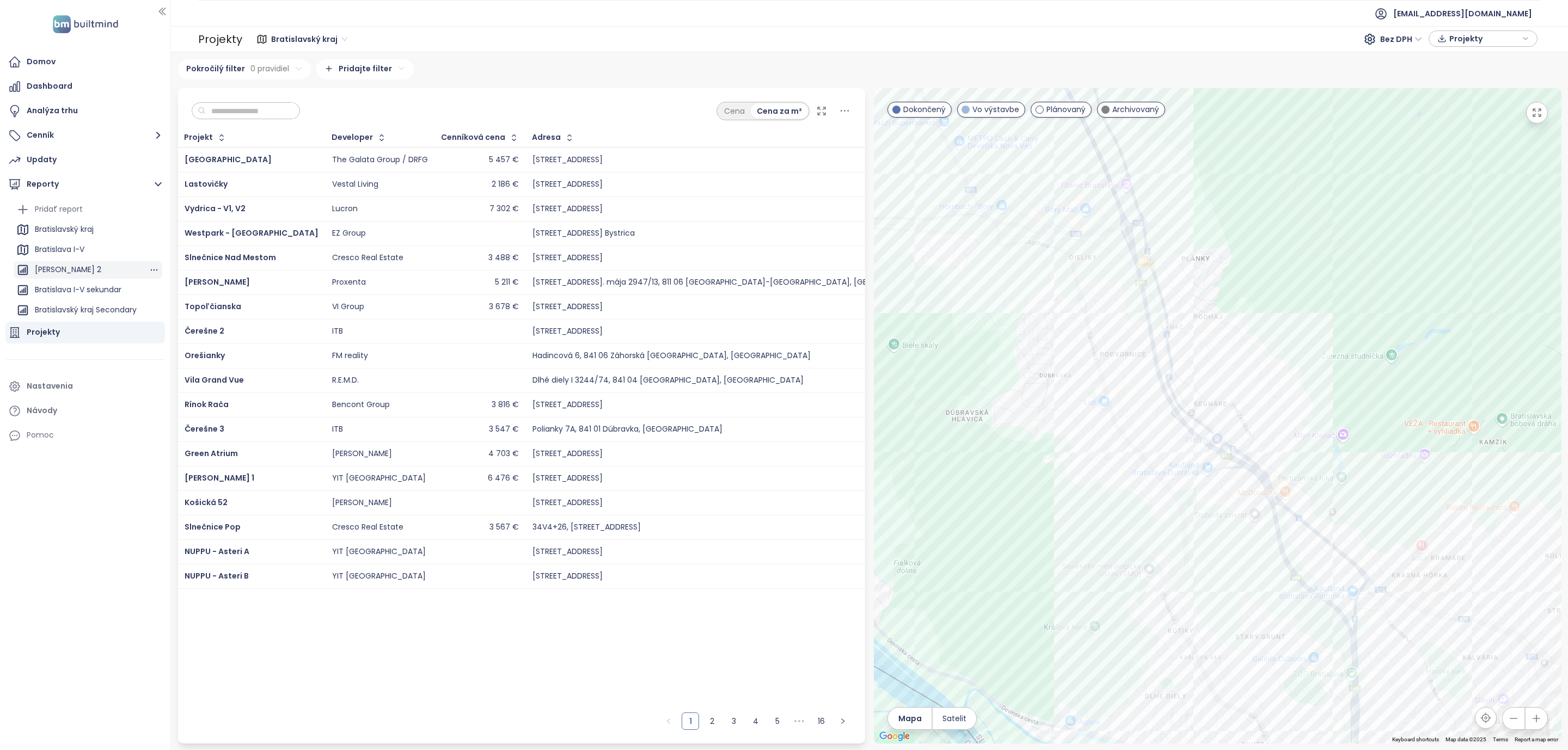
click at [63, 266] on div "[PERSON_NAME] 2" at bounding box center [68, 270] width 66 height 14
